Goal: Task Accomplishment & Management: Manage account settings

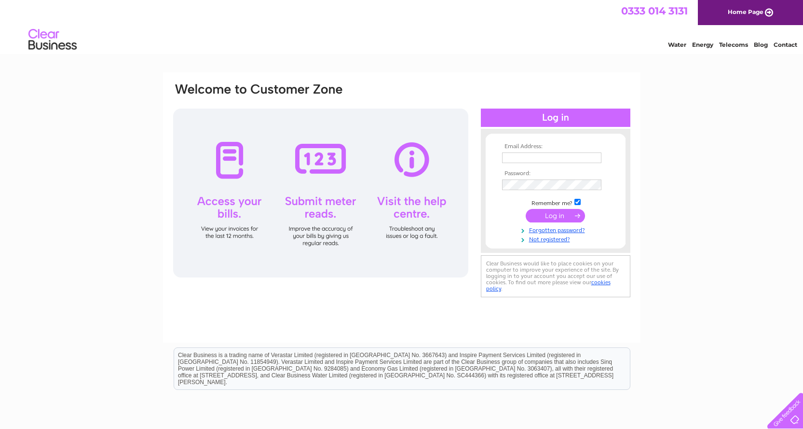
type input "office@clocktowerchildcare.co.uk"
click at [556, 221] on input "submit" at bounding box center [555, 216] width 59 height 14
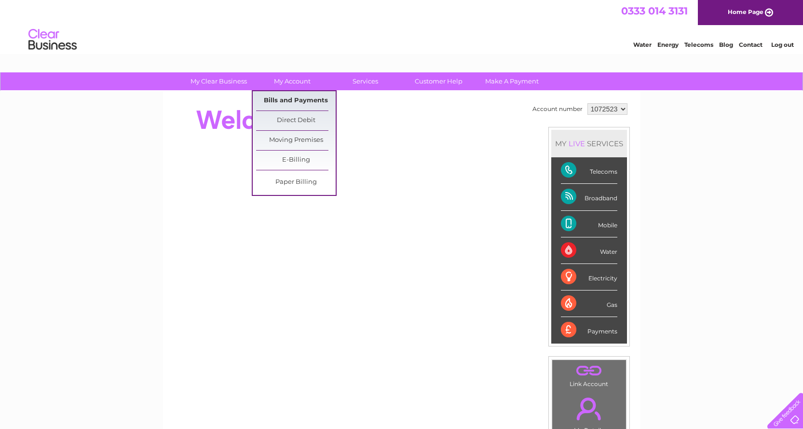
click at [293, 99] on link "Bills and Payments" at bounding box center [296, 100] width 80 height 19
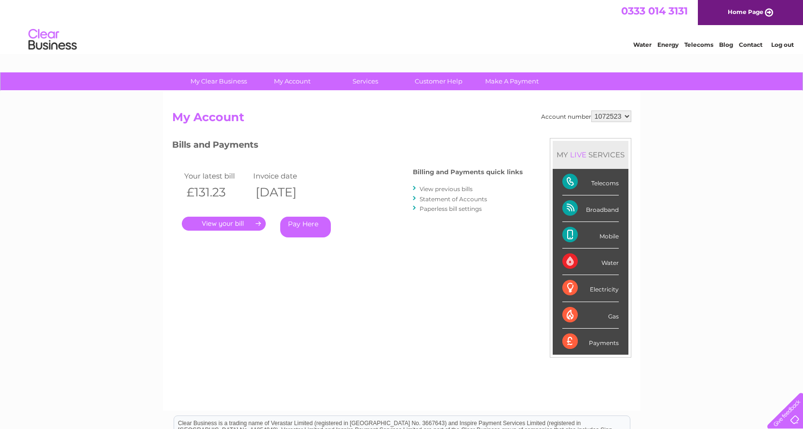
click at [220, 224] on link "." at bounding box center [224, 224] width 84 height 14
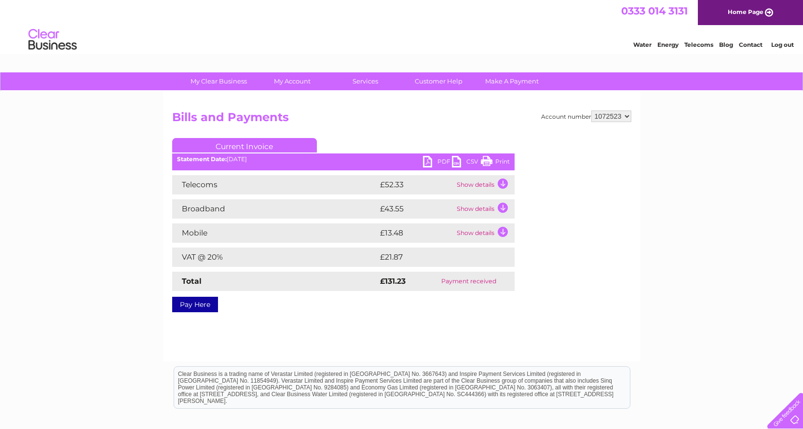
click at [501, 182] on td "Show details" at bounding box center [485, 184] width 60 height 19
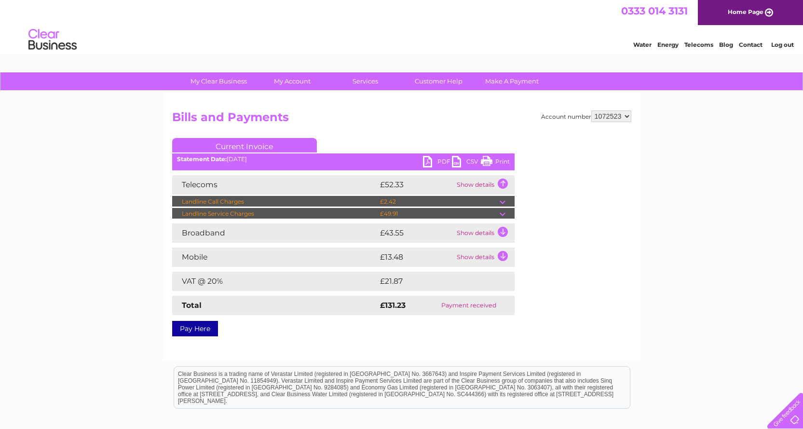
click at [405, 242] on td "£43.55" at bounding box center [416, 232] width 77 height 19
click at [502, 235] on td "Show details" at bounding box center [485, 232] width 60 height 19
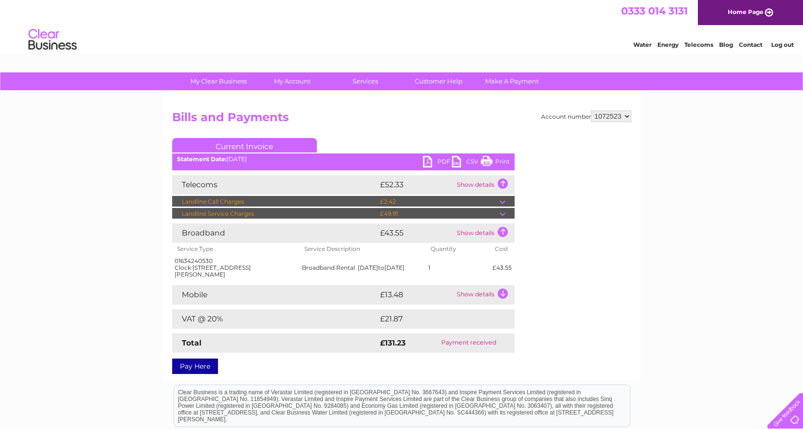
click at [479, 296] on td "Show details" at bounding box center [485, 294] width 60 height 19
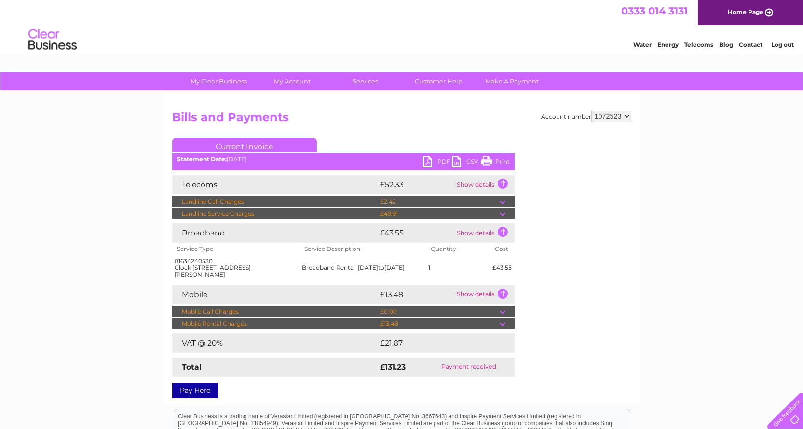
click at [253, 143] on link "Current Invoice" at bounding box center [244, 145] width 145 height 14
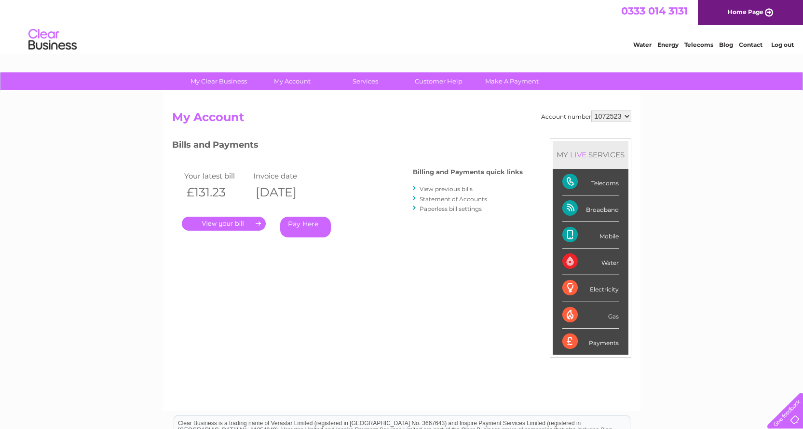
click at [458, 187] on link "View previous bills" at bounding box center [446, 188] width 53 height 7
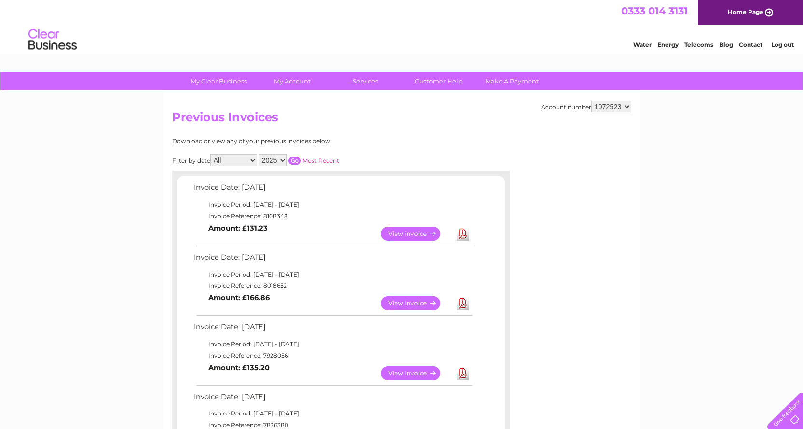
click at [414, 300] on link "View" at bounding box center [416, 303] width 71 height 14
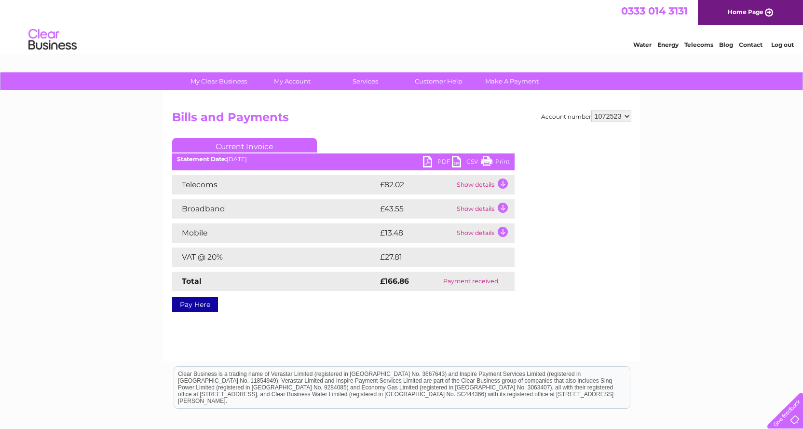
click at [470, 183] on td "Show details" at bounding box center [485, 184] width 60 height 19
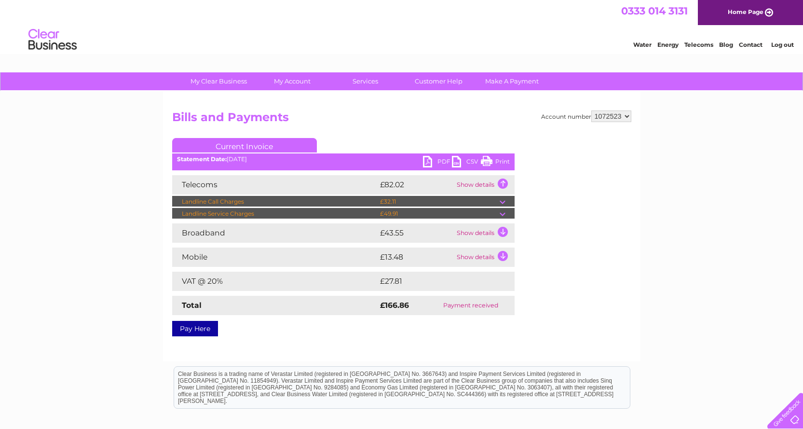
click at [470, 183] on td "Show details" at bounding box center [485, 184] width 60 height 19
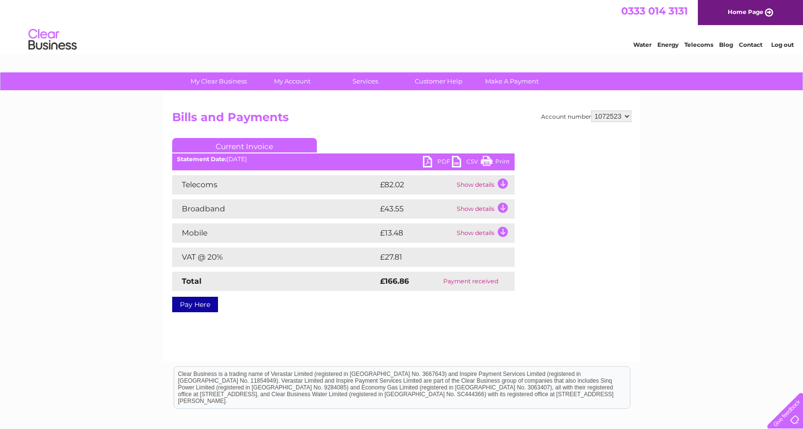
click at [502, 185] on td "Show details" at bounding box center [485, 184] width 60 height 19
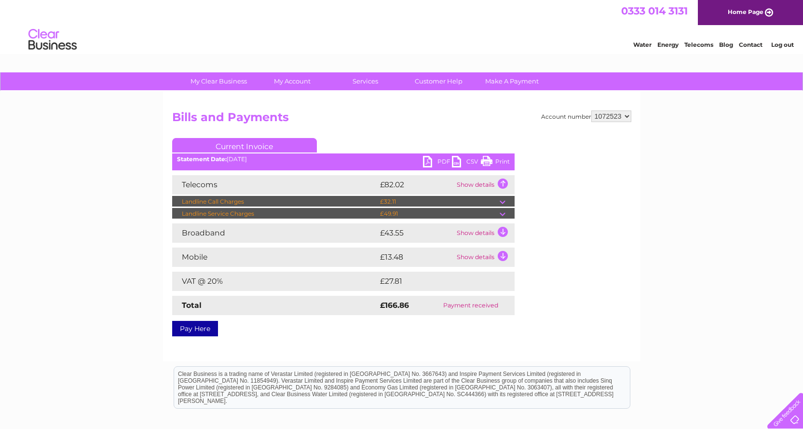
click at [489, 233] on td "Show details" at bounding box center [485, 232] width 60 height 19
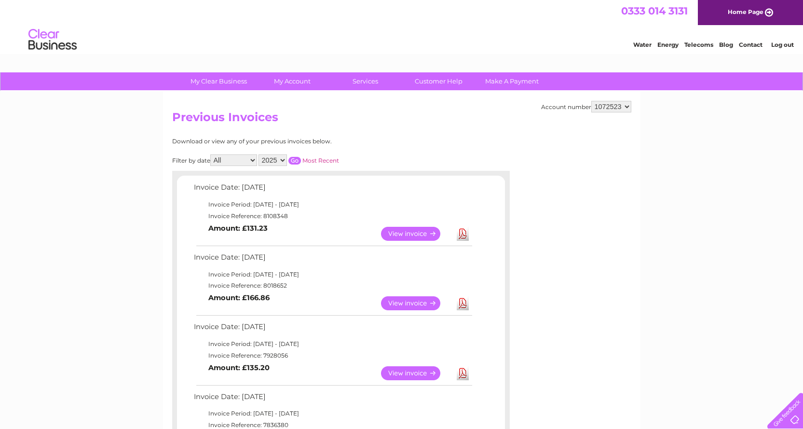
click at [394, 373] on link "View" at bounding box center [416, 373] width 71 height 14
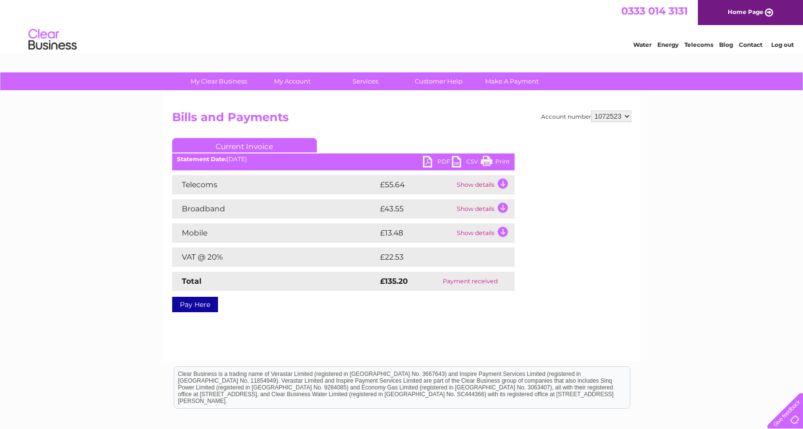
click at [502, 187] on td "Show details" at bounding box center [485, 184] width 60 height 19
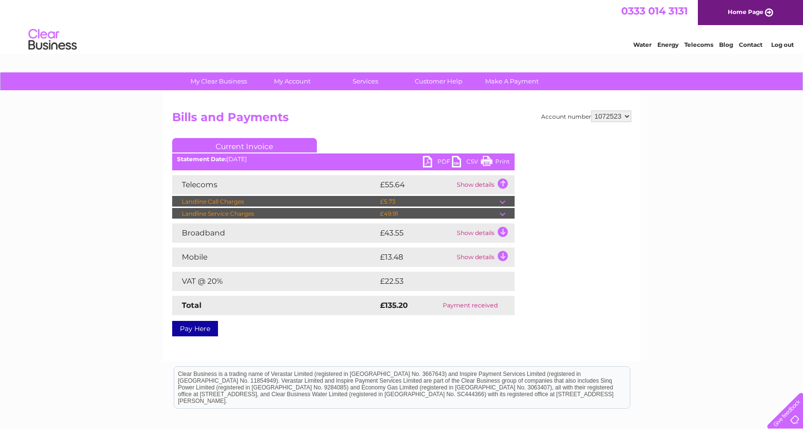
click at [503, 231] on td "Show details" at bounding box center [485, 232] width 60 height 19
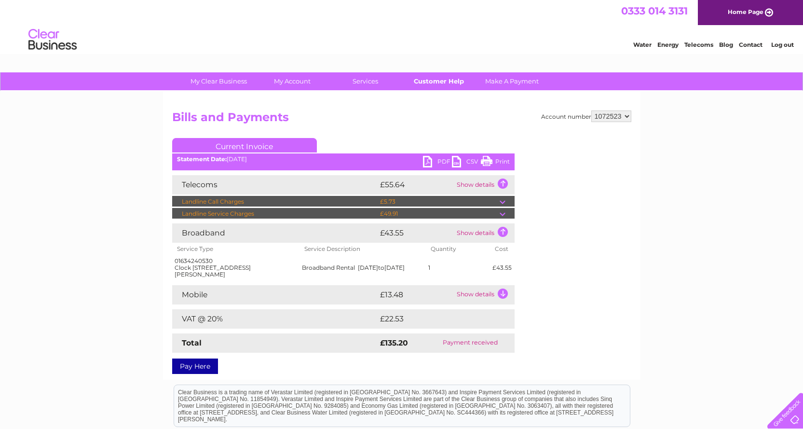
click at [439, 80] on link "Customer Help" at bounding box center [439, 81] width 80 height 18
